Goal: Feedback & Contribution: Leave review/rating

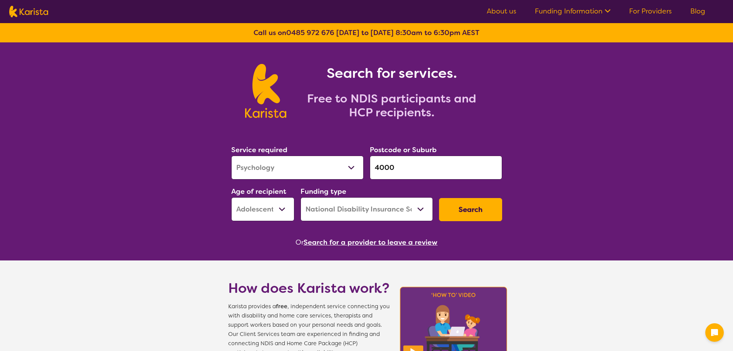
select select "Psychology"
select select "AS"
select select "NDIS"
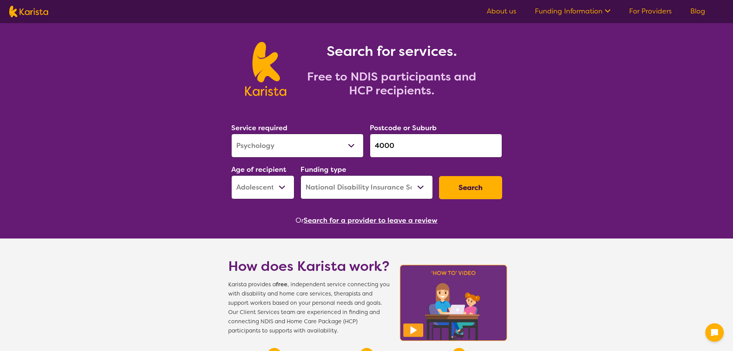
scroll to position [77, 0]
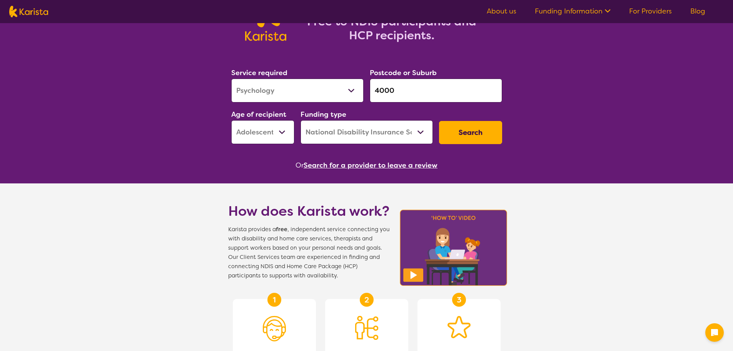
click at [472, 136] on button "Search" at bounding box center [470, 132] width 63 height 23
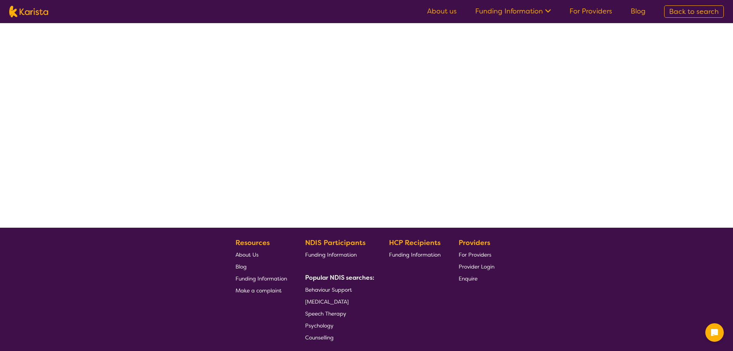
select select "by_score"
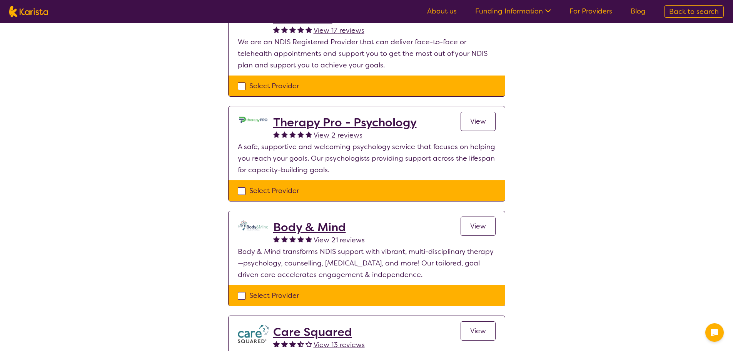
scroll to position [231, 0]
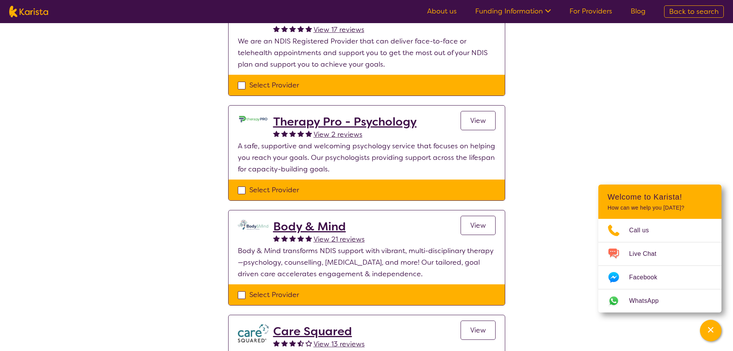
click at [349, 241] on span "View 21 reviews" at bounding box center [339, 238] width 51 height 9
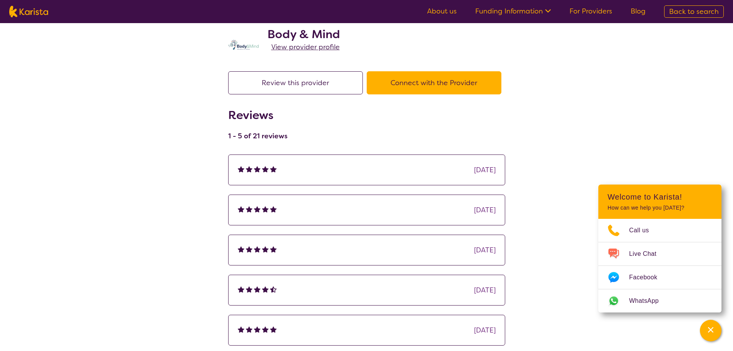
scroll to position [38, 0]
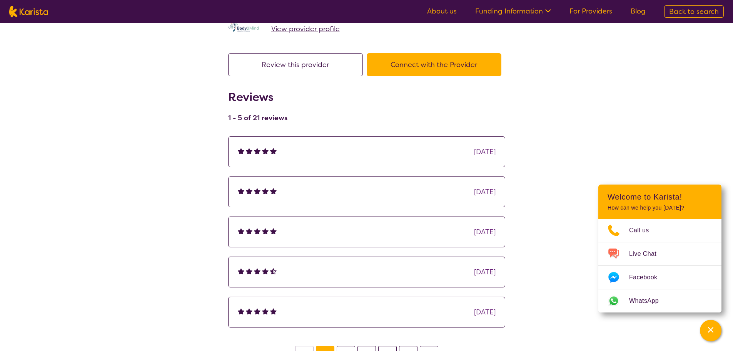
click at [307, 63] on button "Review this provider" at bounding box center [295, 64] width 135 height 23
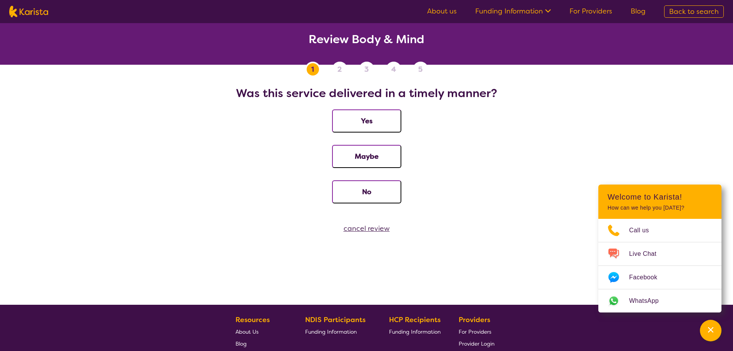
click at [379, 125] on button "Yes" at bounding box center [366, 120] width 69 height 23
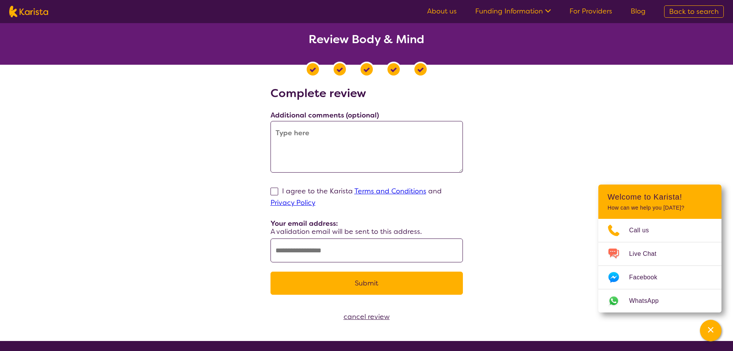
scroll to position [38, 0]
